Goal: Task Accomplishment & Management: Use online tool/utility

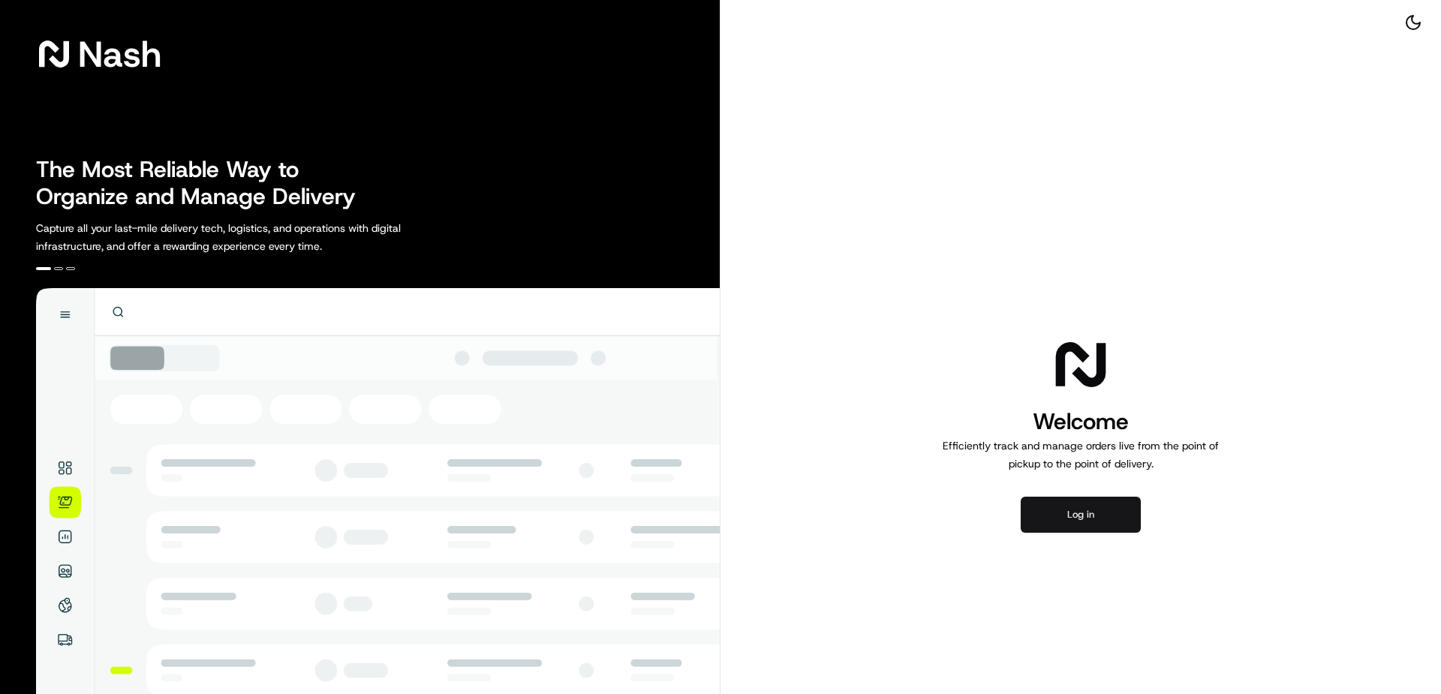
click at [1110, 514] on button "Log in" at bounding box center [1081, 515] width 120 height 36
